Goal: Obtain resource: Obtain resource

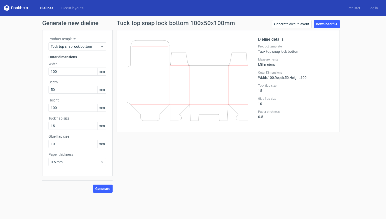
click at [49, 9] on link "Dielines" at bounding box center [46, 8] width 21 height 5
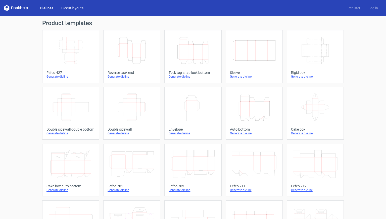
click at [77, 8] on link "Diecut layouts" at bounding box center [72, 8] width 30 height 5
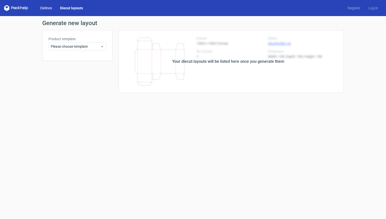
click at [48, 7] on link "Dielines" at bounding box center [46, 8] width 20 height 5
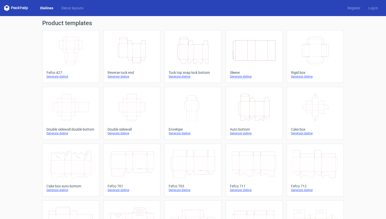
click at [28, 77] on div "Product templates Width Depth Height Fefco 427 Generate dieline Height Depth Wi…" at bounding box center [193, 165] width 386 height 298
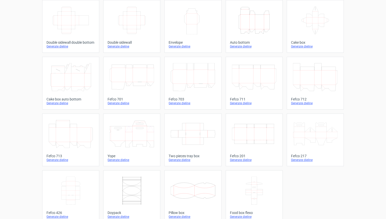
scroll to position [95, 0]
